Goal: Task Accomplishment & Management: Use online tool/utility

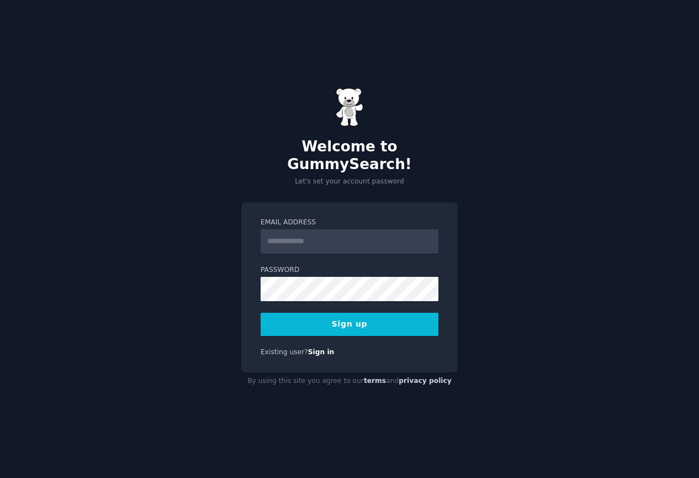
click at [302, 231] on input "Email Address" at bounding box center [350, 241] width 178 height 24
type input "**********"
click at [332, 321] on button "Sign up" at bounding box center [350, 324] width 178 height 23
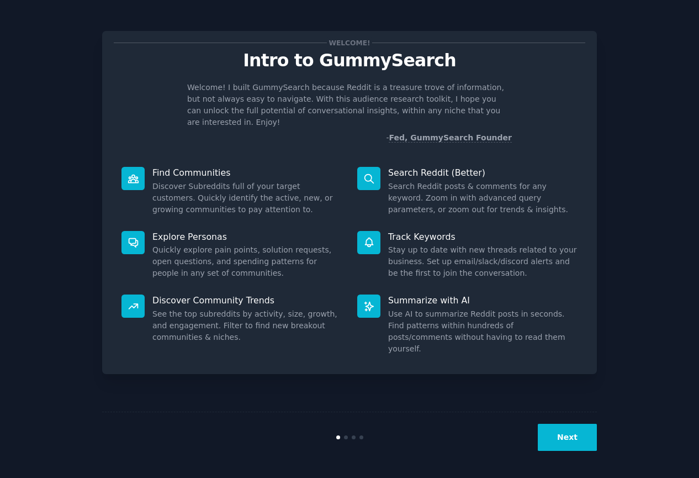
click at [566, 431] on button "Next" at bounding box center [567, 437] width 59 height 27
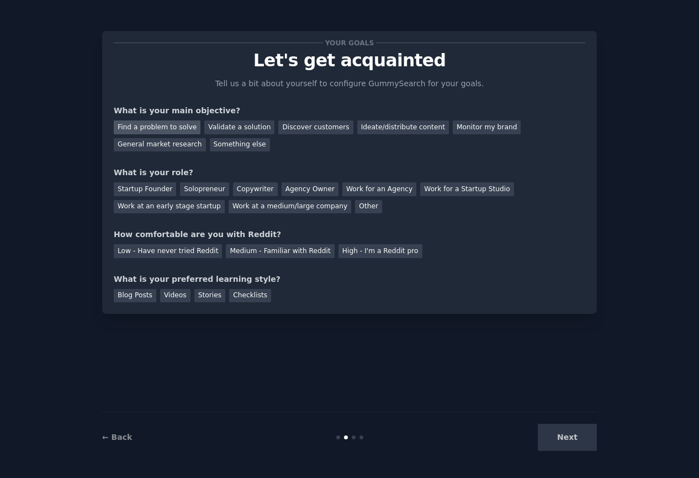
click at [178, 130] on div "Find a problem to solve" at bounding box center [157, 127] width 87 height 14
click at [253, 130] on div "Validate a solution" at bounding box center [239, 127] width 70 height 14
click at [490, 128] on div "Monitor my brand" at bounding box center [487, 127] width 68 height 14
click at [355, 204] on div "Other" at bounding box center [368, 207] width 27 height 14
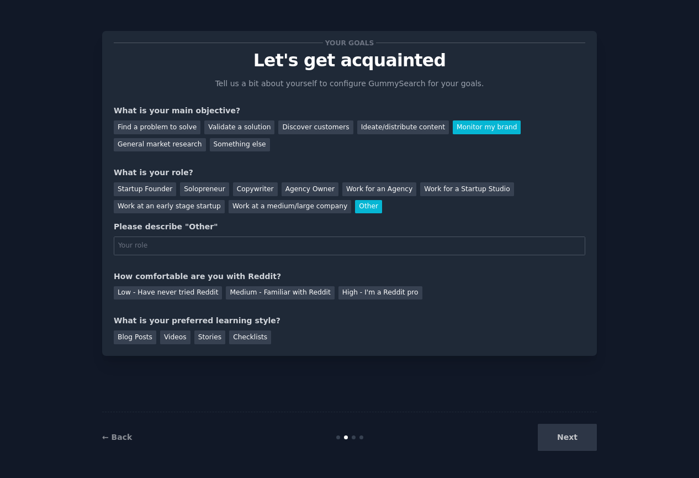
click at [198, 245] on input "text" at bounding box center [350, 245] width 472 height 19
type input "Support Company PR"
click at [352, 290] on div "High - I'm a Reddit pro" at bounding box center [381, 293] width 84 height 14
click at [239, 335] on div "Checklists" at bounding box center [250, 337] width 42 height 14
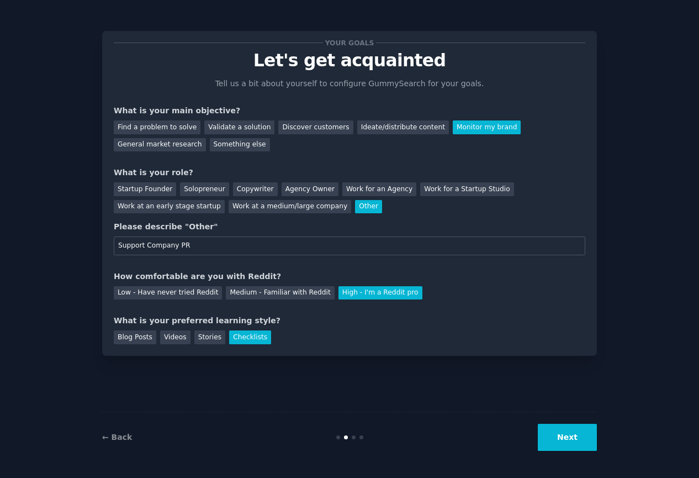
click at [583, 440] on button "Next" at bounding box center [567, 437] width 59 height 27
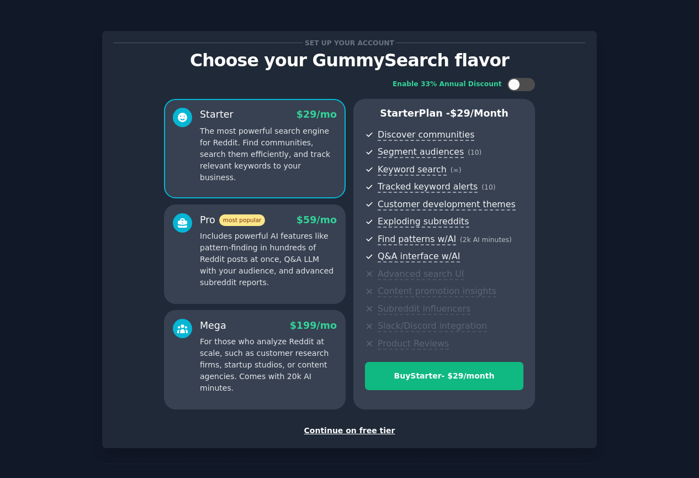
click at [365, 435] on div "Continue on free tier" at bounding box center [350, 431] width 472 height 12
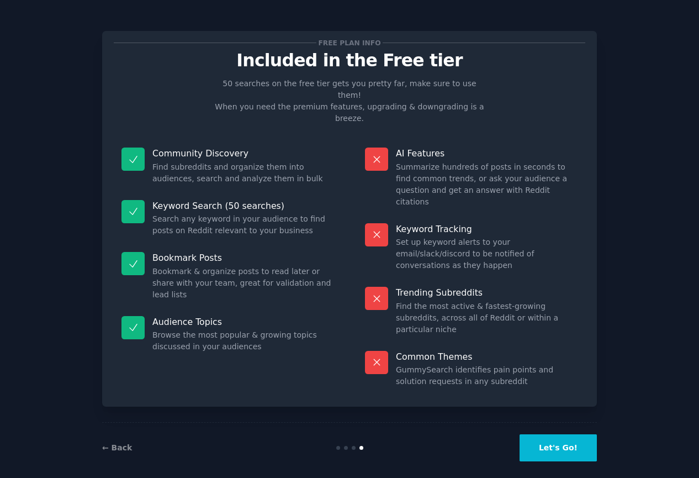
click at [549, 440] on button "Let's Go!" at bounding box center [558, 447] width 77 height 27
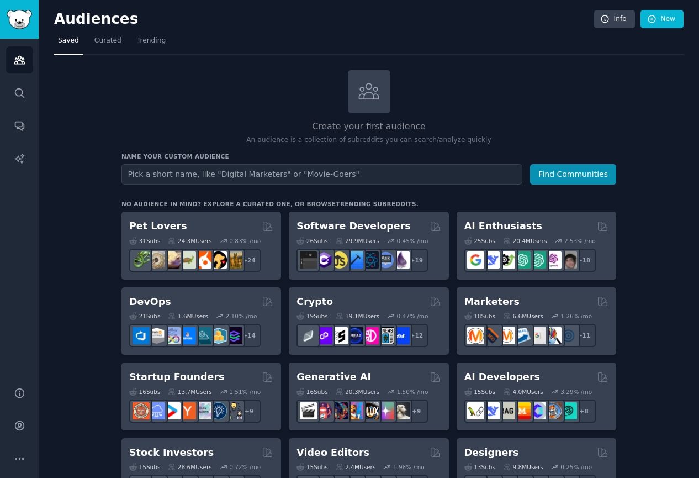
click at [177, 172] on input "text" at bounding box center [322, 174] width 401 height 20
type input "a"
type input "Asana"
click at [530, 164] on button "Find Communities" at bounding box center [573, 174] width 86 height 20
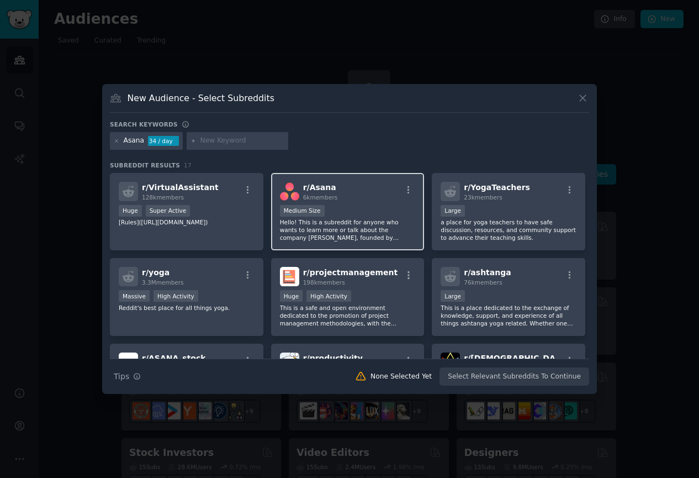
click at [363, 185] on div "r/ Asana 6k members" at bounding box center [348, 191] width 136 height 19
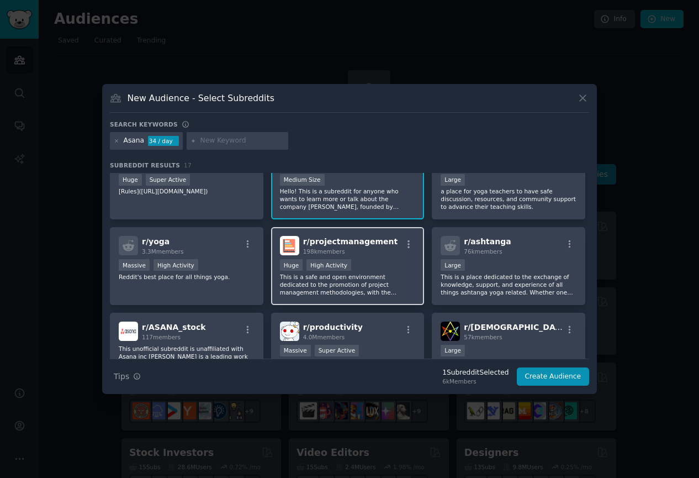
scroll to position [32, 0]
click at [369, 249] on div "198k members" at bounding box center [350, 250] width 95 height 8
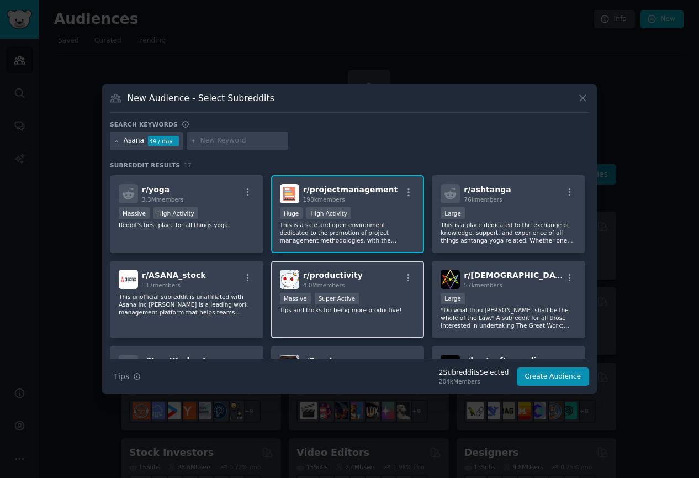
scroll to position [82, 0]
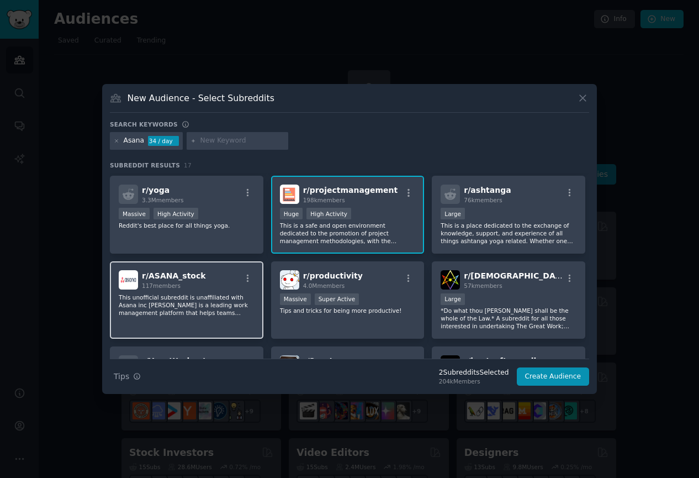
click at [222, 280] on div "r/ ASANA_stock 117 members" at bounding box center [187, 279] width 136 height 19
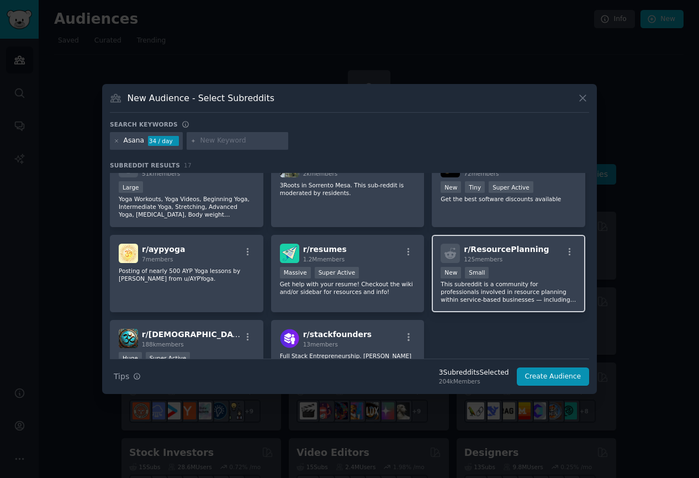
scroll to position [280, 0]
click at [531, 262] on div "r/ ResourcePlanning 125 members New Small This subreddit is a community for pro…" at bounding box center [509, 273] width 154 height 78
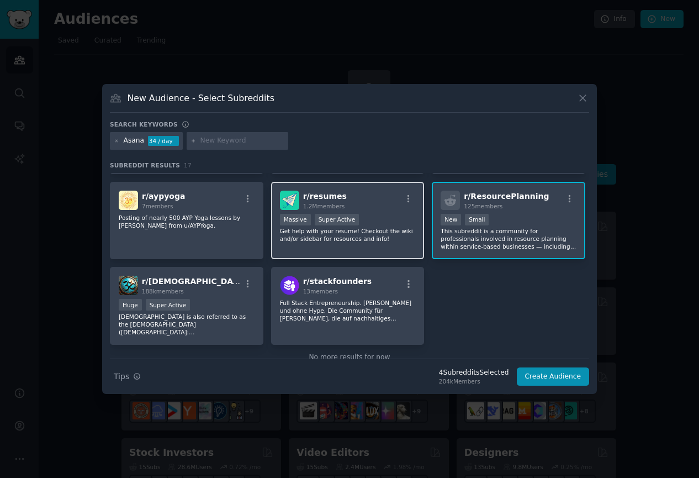
scroll to position [220, 0]
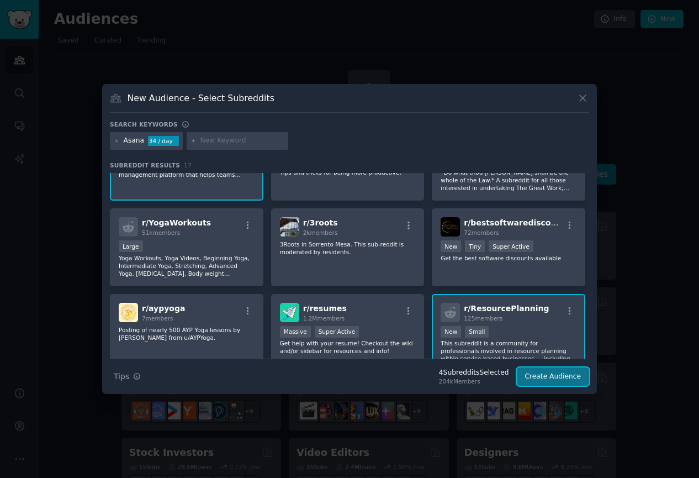
click at [536, 379] on button "Create Audience" at bounding box center [553, 376] width 73 height 19
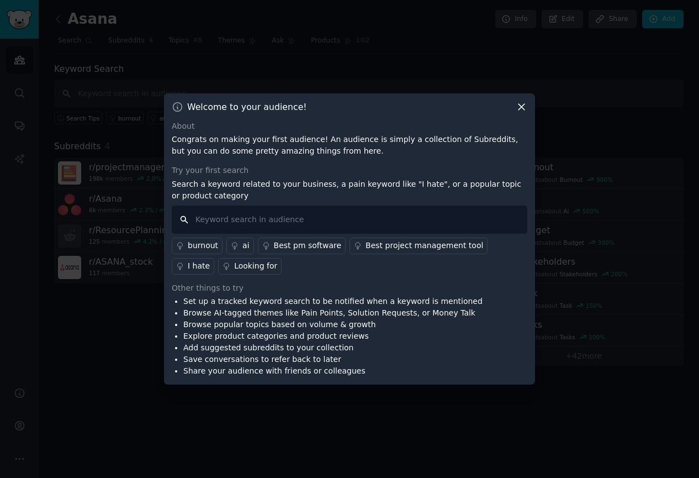
click at [286, 217] on input "text" at bounding box center [350, 219] width 356 height 28
click at [250, 223] on input "text" at bounding box center [350, 219] width 356 height 28
type input "Support"
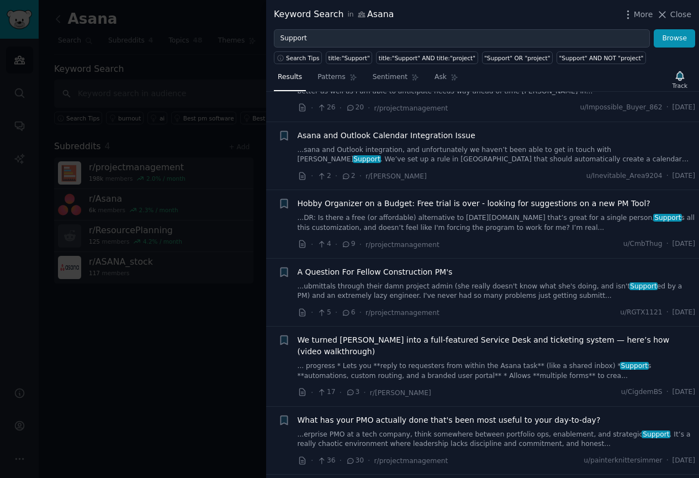
scroll to position [261, 0]
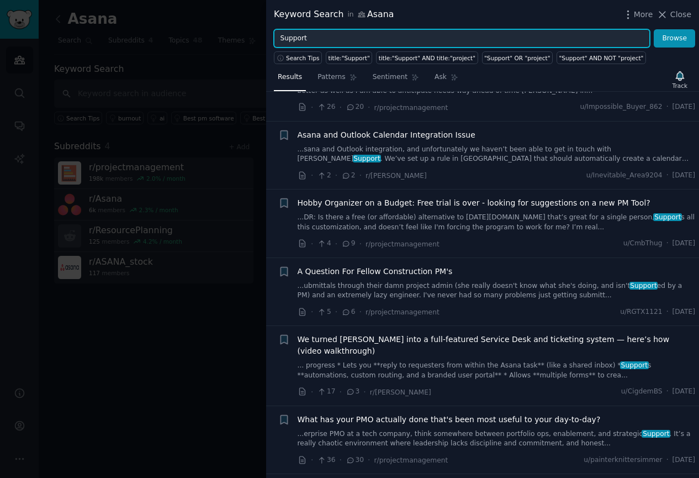
click at [347, 40] on input "Support" at bounding box center [462, 38] width 376 height 19
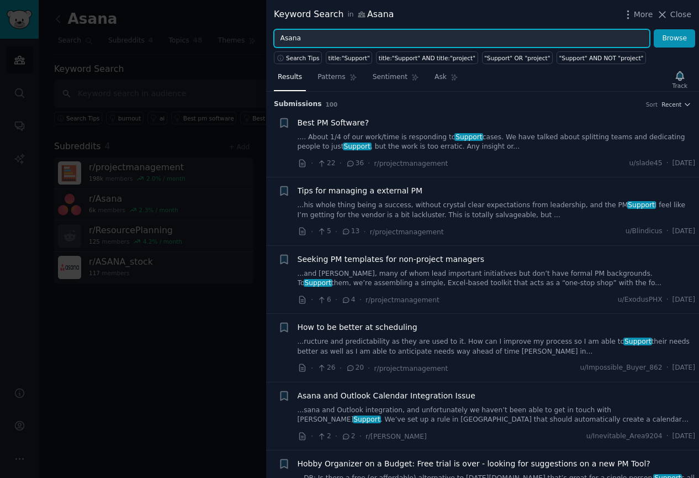
type input "Asana"
click at [654, 29] on button "Browse" at bounding box center [674, 38] width 41 height 19
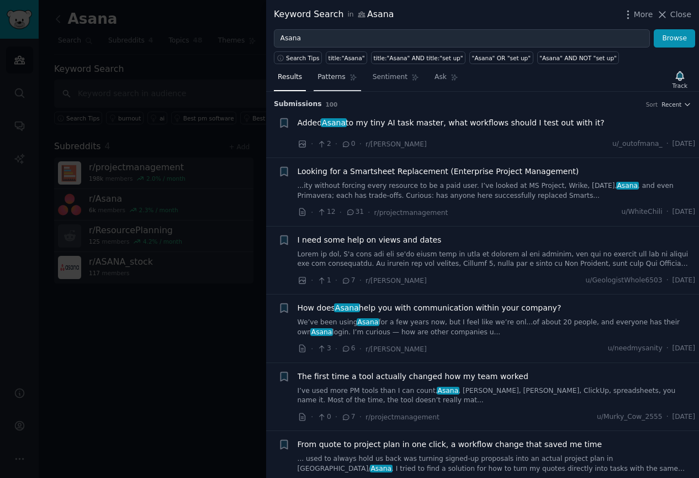
click at [330, 84] on link "Patterns" at bounding box center [337, 79] width 47 height 23
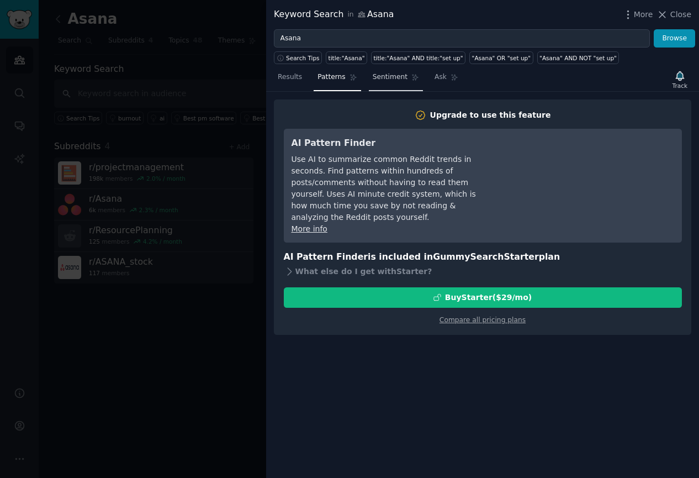
drag, startPoint x: 390, startPoint y: 87, endPoint x: 402, endPoint y: 86, distance: 11.7
click at [390, 87] on link "Sentiment" at bounding box center [396, 79] width 54 height 23
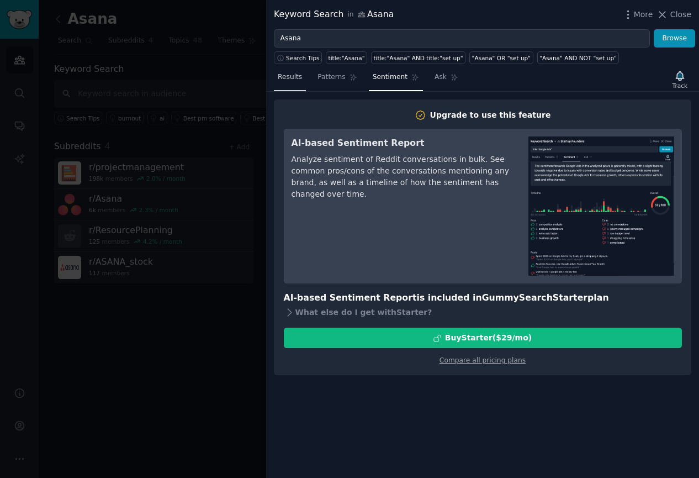
click at [283, 81] on span "Results" at bounding box center [290, 77] width 24 height 10
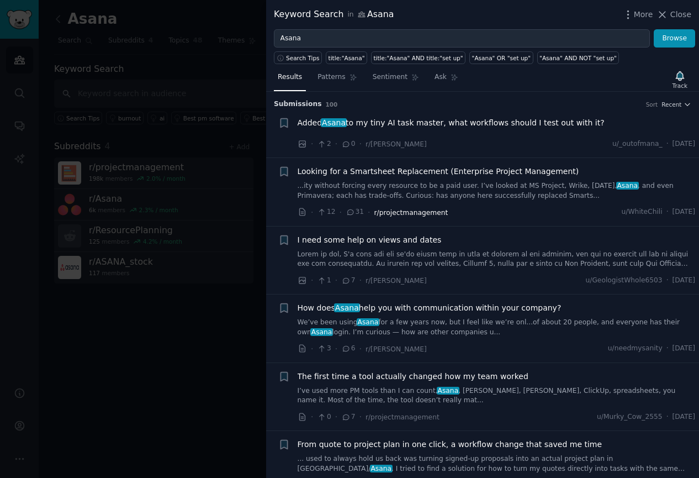
scroll to position [13, 0]
